Goal: Task Accomplishment & Management: Manage account settings

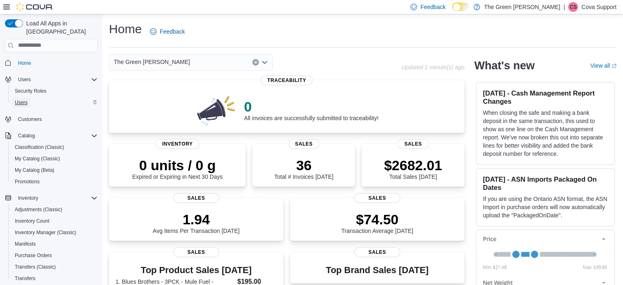
click at [23, 99] on span "Users" at bounding box center [21, 102] width 13 height 7
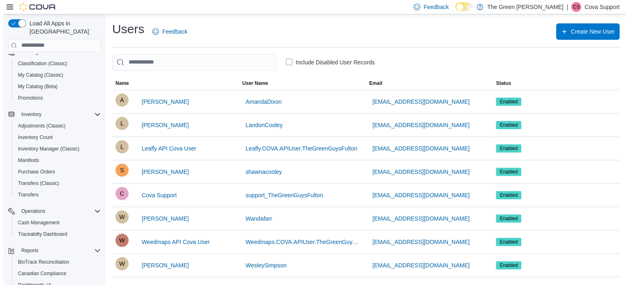
scroll to position [151, 0]
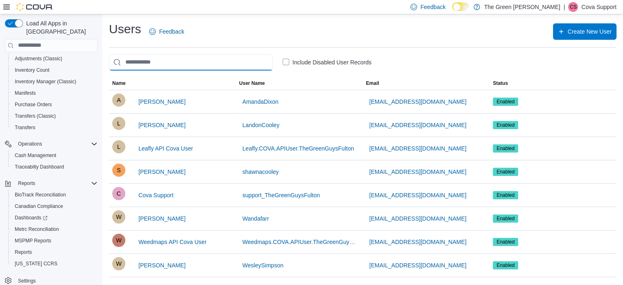
click at [166, 61] on input "search" at bounding box center [191, 62] width 164 height 16
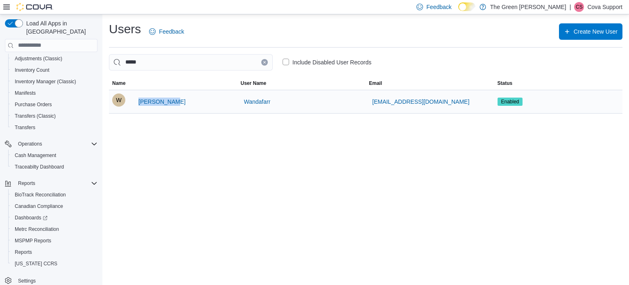
drag, startPoint x: 176, startPoint y: 102, endPoint x: 134, endPoint y: 102, distance: 42.6
click at [134, 101] on div "W [PERSON_NAME]" at bounding box center [173, 101] width 122 height 16
copy span "[PERSON_NAME]"
drag, startPoint x: 431, startPoint y: 101, endPoint x: 349, endPoint y: 100, distance: 81.6
click at [349, 100] on tr "Name [PERSON_NAME] User Name Wandafarr Email [EMAIL_ADDRESS][DOMAIN_NAME] Statu…" at bounding box center [366, 101] width 514 height 23
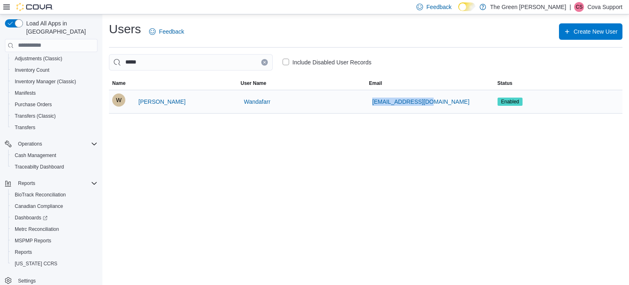
copy tr "Email [EMAIL_ADDRESS][DOMAIN_NAME]"
drag, startPoint x: 161, startPoint y: 62, endPoint x: 75, endPoint y: 61, distance: 85.6
click at [75, 61] on div "Load All Apps in New Hub Home Users Security Roles Users Customers Catalog Clas…" at bounding box center [314, 149] width 629 height 270
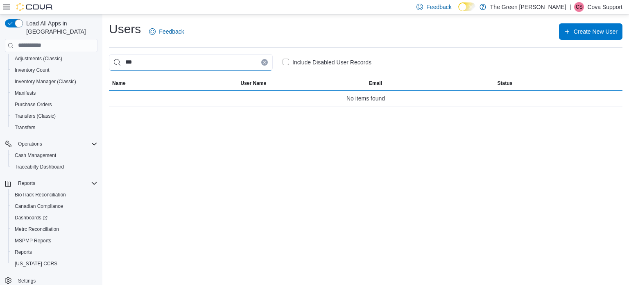
type input "***"
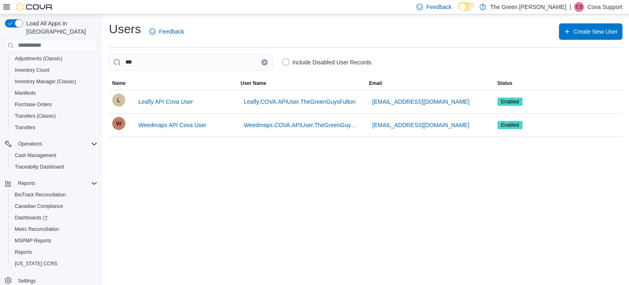
click at [343, 23] on div "Users Feedback Create New User" at bounding box center [366, 31] width 514 height 21
drag, startPoint x: 143, startPoint y: 63, endPoint x: 151, endPoint y: 62, distance: 8.2
click at [143, 63] on input "***" at bounding box center [191, 62] width 164 height 16
drag, startPoint x: 145, startPoint y: 64, endPoint x: 42, endPoint y: 47, distance: 104.6
click at [39, 46] on div "Load All Apps in New Hub Home Users Security Roles Users Customers Catalog Clas…" at bounding box center [314, 149] width 629 height 270
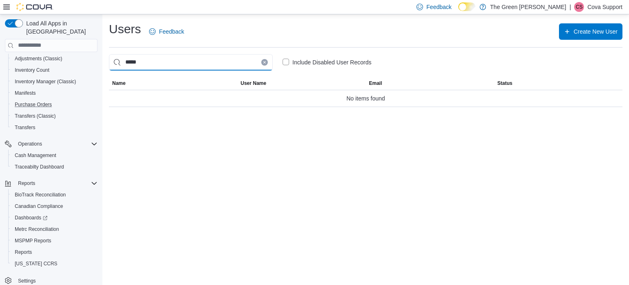
type input "*****"
click at [154, 216] on div "Users Feedback Create New User ***** Include Disabled User Records This table c…" at bounding box center [365, 149] width 527 height 270
click at [596, 6] on p "Cova Support" at bounding box center [605, 7] width 35 height 10
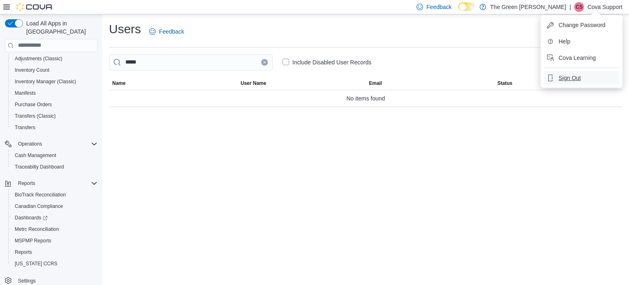
drag, startPoint x: 570, startPoint y: 76, endPoint x: 542, endPoint y: 74, distance: 28.0
click at [570, 77] on span "Sign Out" at bounding box center [570, 78] width 22 height 8
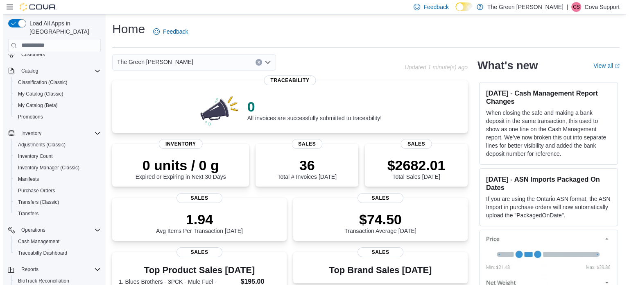
scroll to position [151, 0]
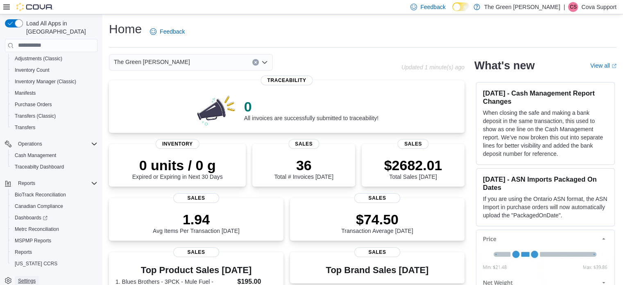
click at [29, 277] on span "Settings" at bounding box center [27, 280] width 18 height 7
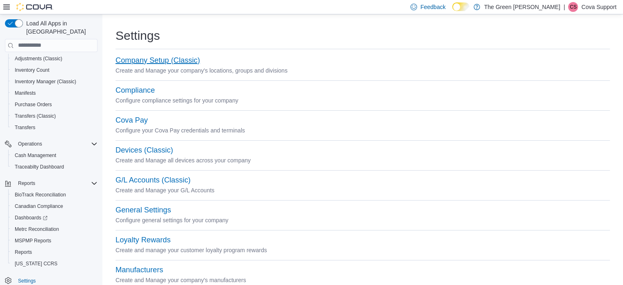
click at [157, 63] on button "Company Setup (Classic)" at bounding box center [158, 60] width 84 height 9
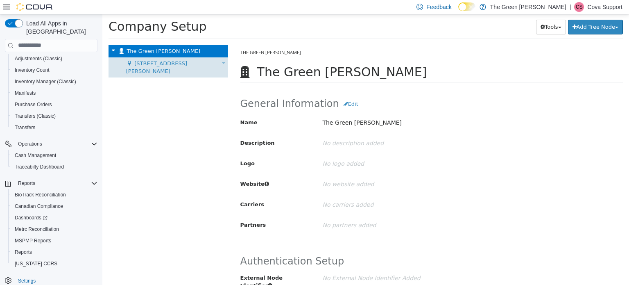
click at [161, 63] on span "101 Wheeler Drive" at bounding box center [156, 67] width 61 height 14
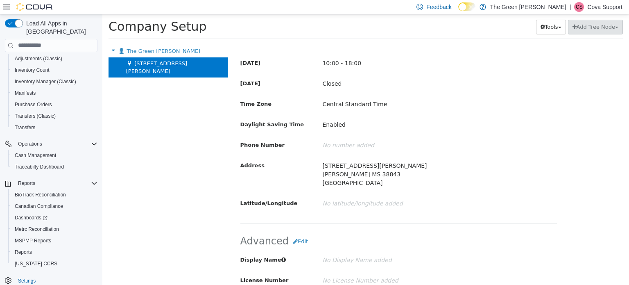
scroll to position [414, 0]
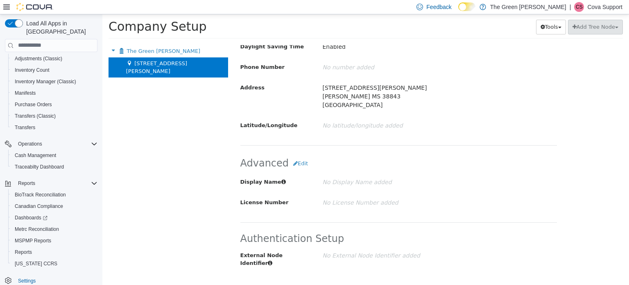
drag, startPoint x: 456, startPoint y: 133, endPoint x: 460, endPoint y: 215, distance: 82.0
click at [447, 82] on p "101 Wheeler Drive Fulton MS 38843 United States" at bounding box center [425, 96] width 207 height 32
click at [434, 83] on p "101 Wheeler Drive Fulton MS 38843 United States" at bounding box center [425, 96] width 207 height 32
click at [415, 60] on p "No number added" at bounding box center [425, 67] width 207 height 14
click at [600, 8] on p "Cova Support" at bounding box center [605, 7] width 35 height 10
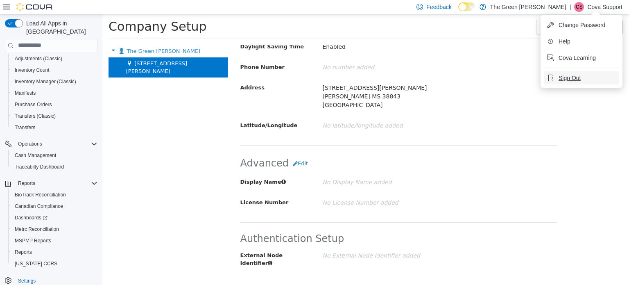
click at [567, 81] on span "Sign Out" at bounding box center [570, 78] width 22 height 8
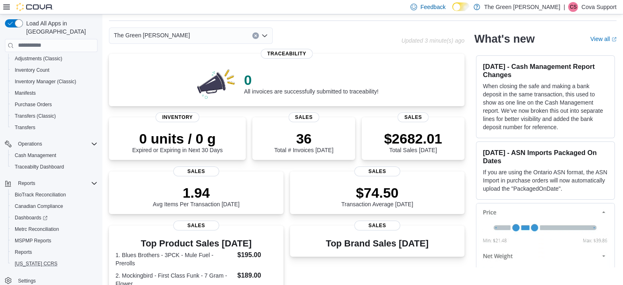
scroll to position [41, 0]
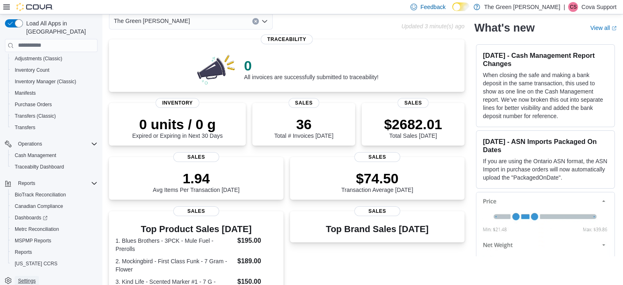
click at [29, 277] on span "Settings" at bounding box center [27, 280] width 18 height 7
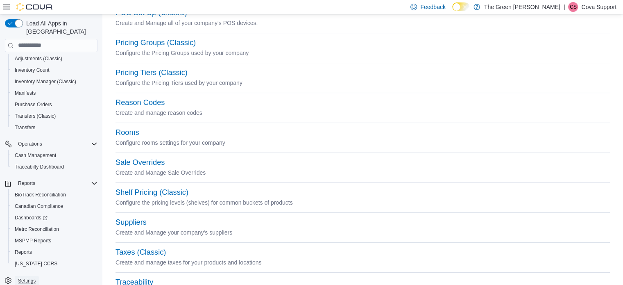
scroll to position [352, 0]
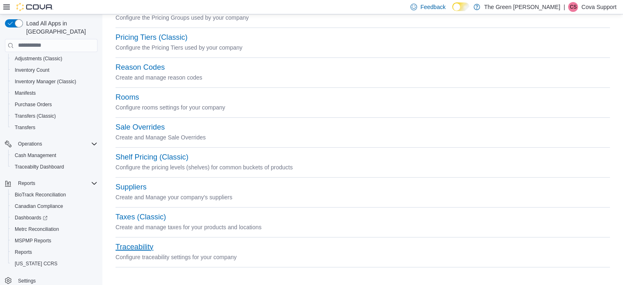
click at [136, 246] on button "Traceability" at bounding box center [135, 247] width 38 height 9
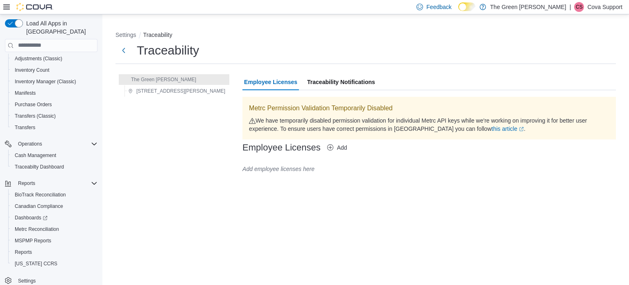
click at [604, 7] on p "Cova Support" at bounding box center [605, 7] width 35 height 10
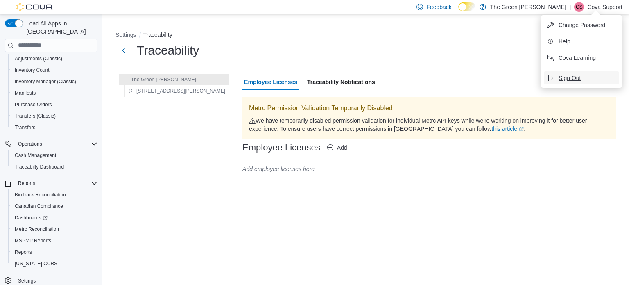
click at [569, 77] on span "Sign Out" at bounding box center [570, 78] width 22 height 8
